Goal: Check status: Check status

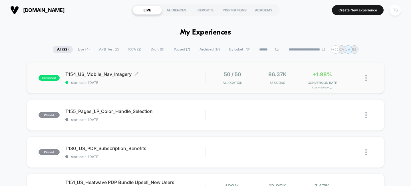
click at [156, 79] on div "T154_US_Mobile_Nav_Imagery Click to edit experience details Click to edit exper…" at bounding box center [135, 77] width 140 height 13
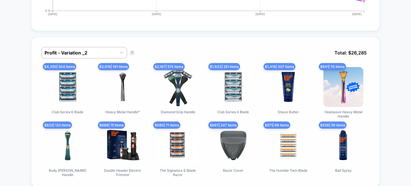
scroll to position [338, 0]
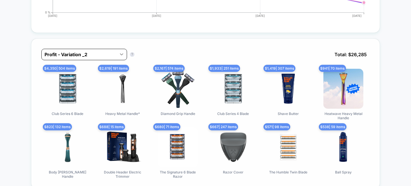
click at [119, 53] on icon at bounding box center [122, 54] width 6 height 6
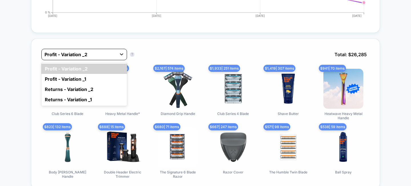
click at [118, 53] on div at bounding box center [121, 54] width 10 height 10
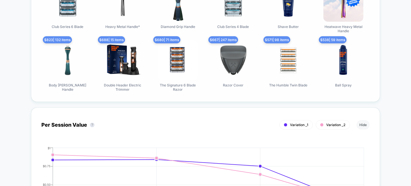
scroll to position [485, 0]
